Goal: Find specific page/section: Find specific page/section

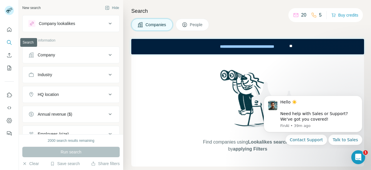
click at [9, 40] on icon "Search" at bounding box center [9, 42] width 6 height 6
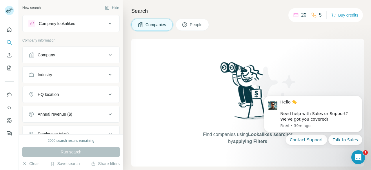
click at [195, 26] on span "People" at bounding box center [196, 25] width 13 height 6
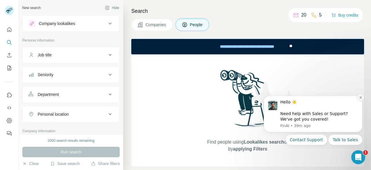
click at [360, 97] on icon "Dismiss notification" at bounding box center [361, 97] width 2 height 2
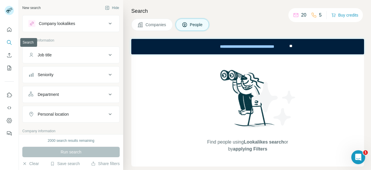
click at [10, 41] on icon "Search" at bounding box center [9, 42] width 6 height 6
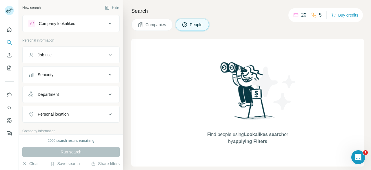
click at [199, 24] on span "People" at bounding box center [196, 25] width 13 height 6
click at [108, 24] on icon at bounding box center [110, 23] width 7 height 7
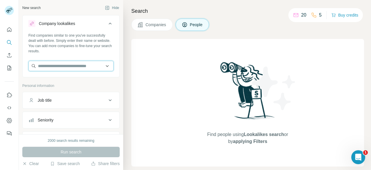
click at [70, 65] on input "text" at bounding box center [70, 66] width 85 height 10
paste input "**********"
type input "**********"
click at [107, 23] on icon at bounding box center [110, 23] width 7 height 7
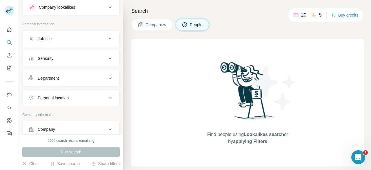
scroll to position [2, 0]
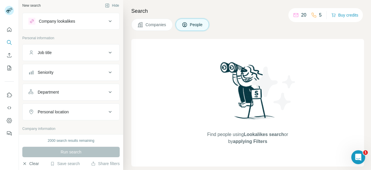
click at [25, 164] on icon "button" at bounding box center [24, 163] width 5 height 5
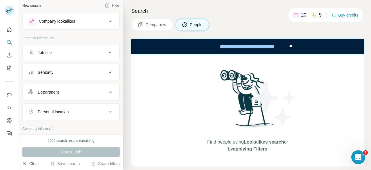
click at [194, 24] on span "People" at bounding box center [196, 25] width 13 height 6
click at [105, 5] on icon "button" at bounding box center [107, 5] width 5 height 5
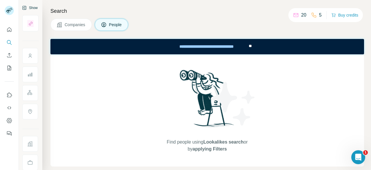
click at [120, 23] on span "People" at bounding box center [115, 25] width 13 height 6
click at [95, 19] on button "People" at bounding box center [112, 25] width 34 height 12
click at [9, 42] on icon "Search" at bounding box center [9, 42] width 6 height 6
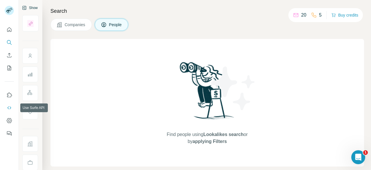
click at [9, 105] on icon "Use Surfe API" at bounding box center [9, 108] width 6 height 6
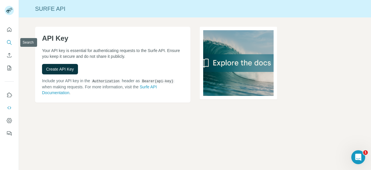
click at [7, 40] on icon "Search" at bounding box center [9, 42] width 6 height 6
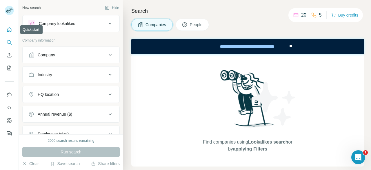
click at [10, 30] on icon "Quick start" at bounding box center [9, 30] width 6 height 6
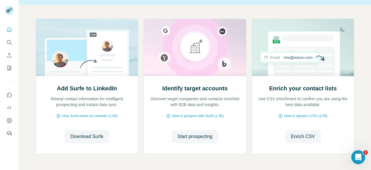
scroll to position [54, 0]
